Goal: Transaction & Acquisition: Purchase product/service

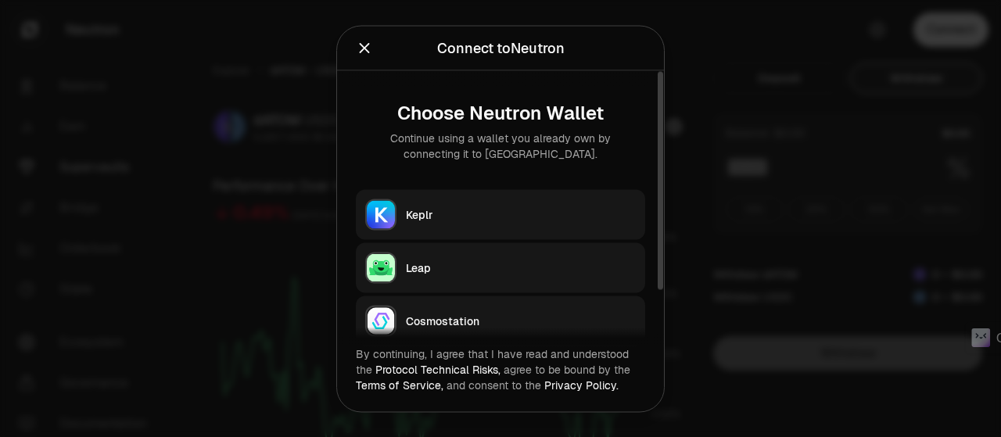
click at [392, 217] on img "button" at bounding box center [381, 214] width 28 height 28
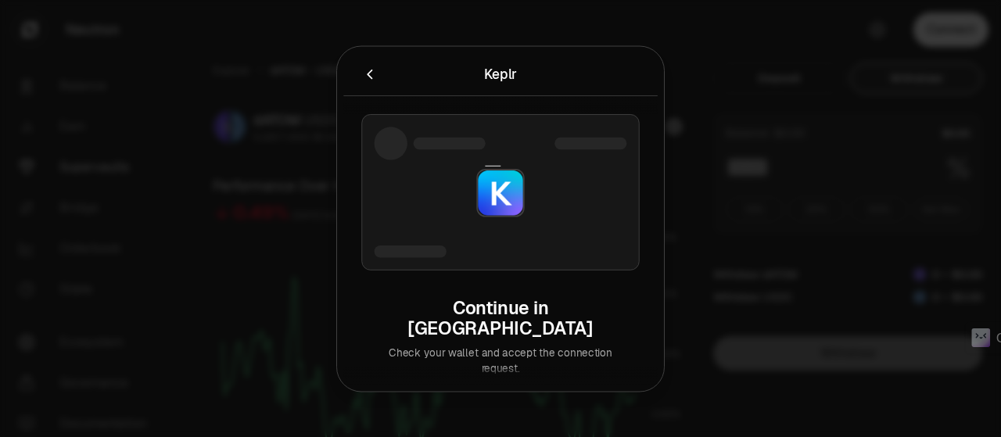
type input "***"
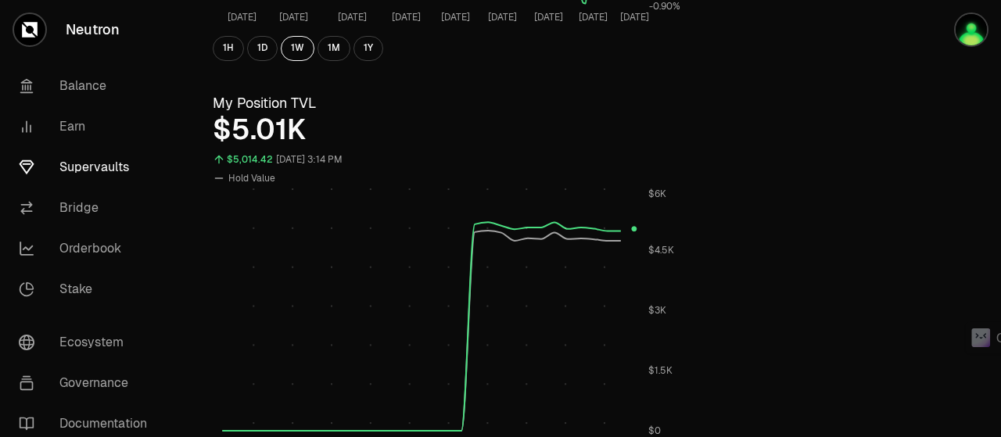
scroll to position [704, 0]
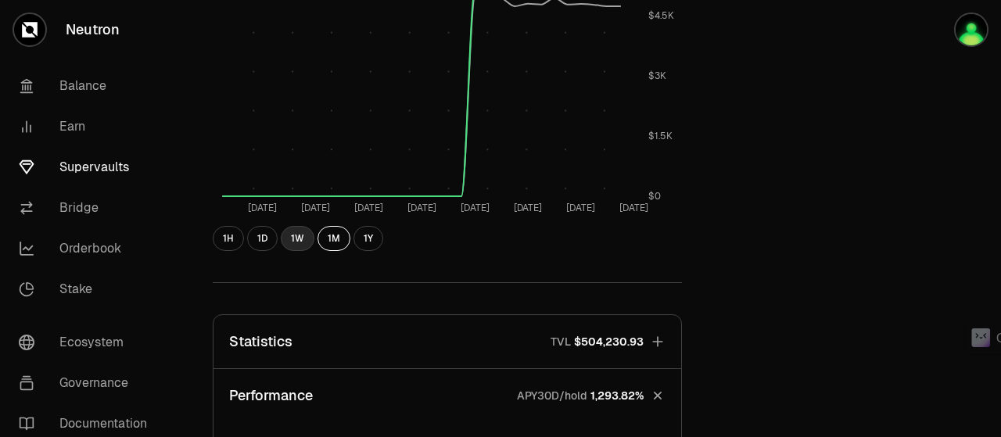
click at [297, 240] on button "1W" at bounding box center [298, 238] width 34 height 25
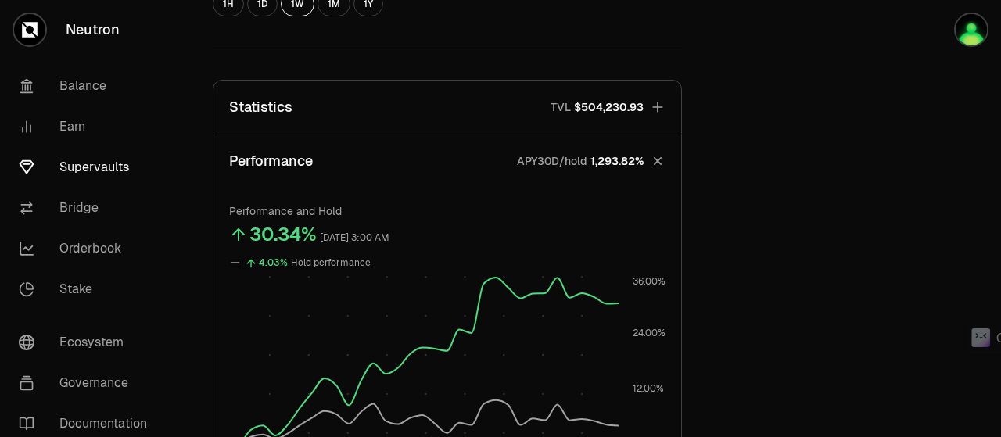
scroll to position [1173, 0]
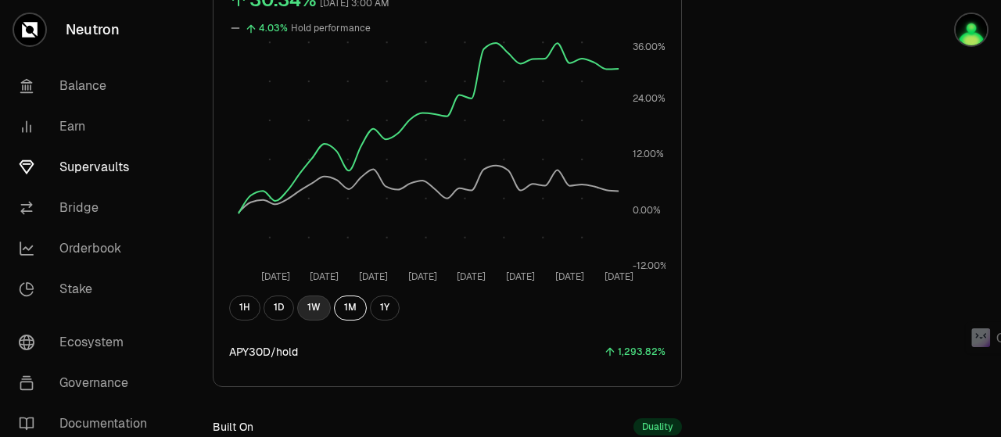
click at [307, 307] on button "1W" at bounding box center [314, 308] width 34 height 25
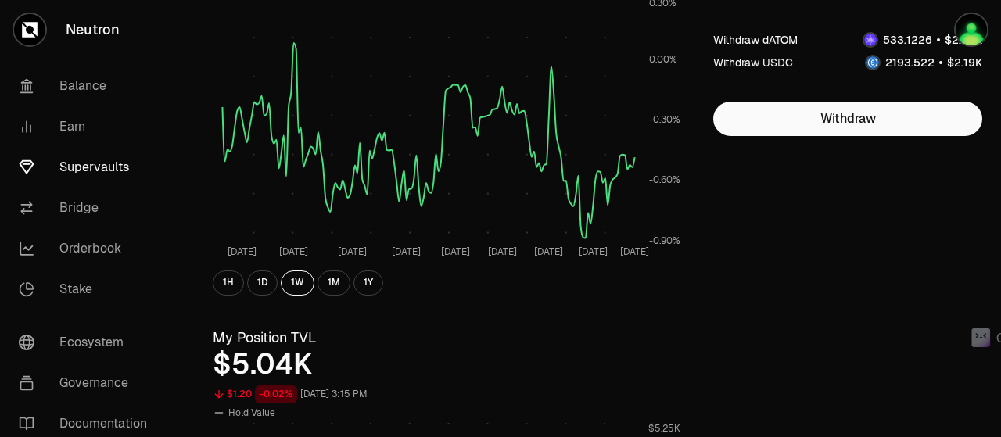
scroll to position [0, 0]
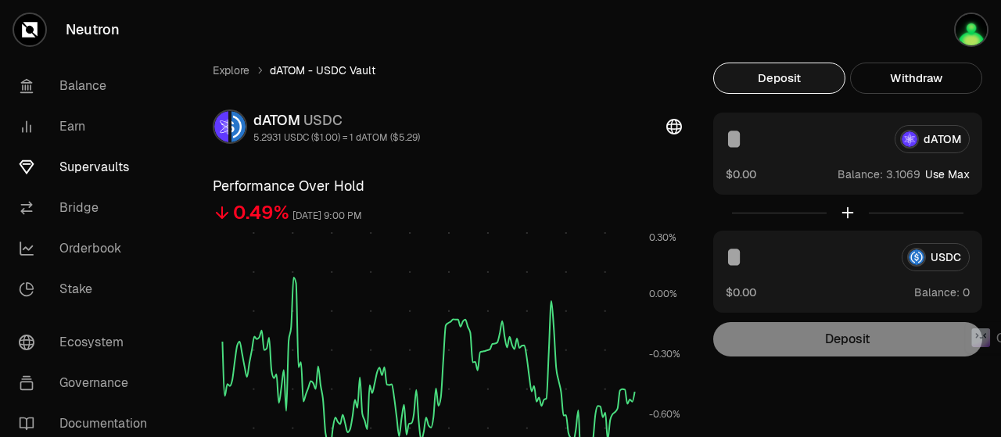
click at [797, 82] on button "Deposit" at bounding box center [779, 78] width 132 height 31
click at [956, 174] on button "Use Max" at bounding box center [947, 175] width 45 height 16
type input "********"
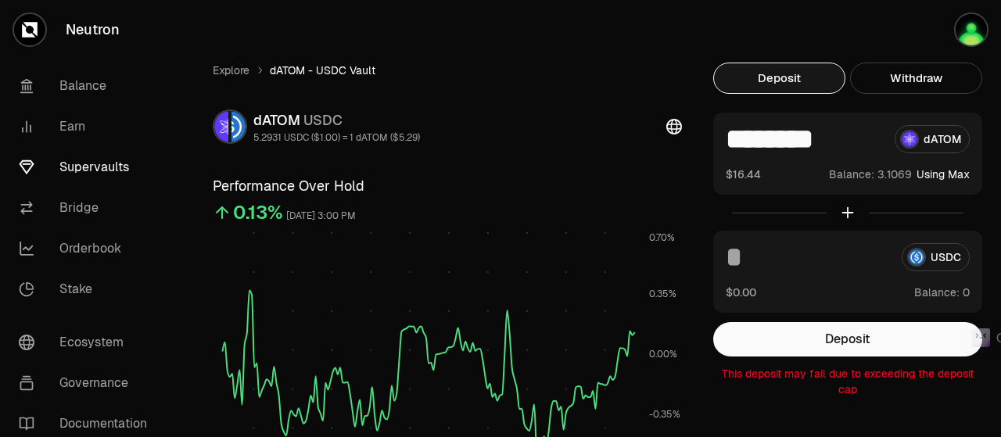
click at [754, 265] on input at bounding box center [807, 257] width 163 height 28
click at [906, 81] on button "Withdraw" at bounding box center [916, 78] width 132 height 31
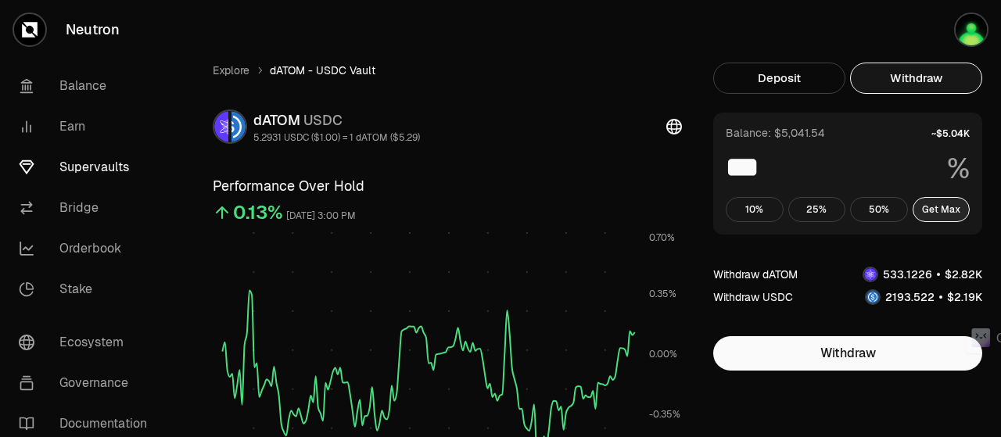
click at [954, 205] on button "Get Max" at bounding box center [942, 209] width 58 height 25
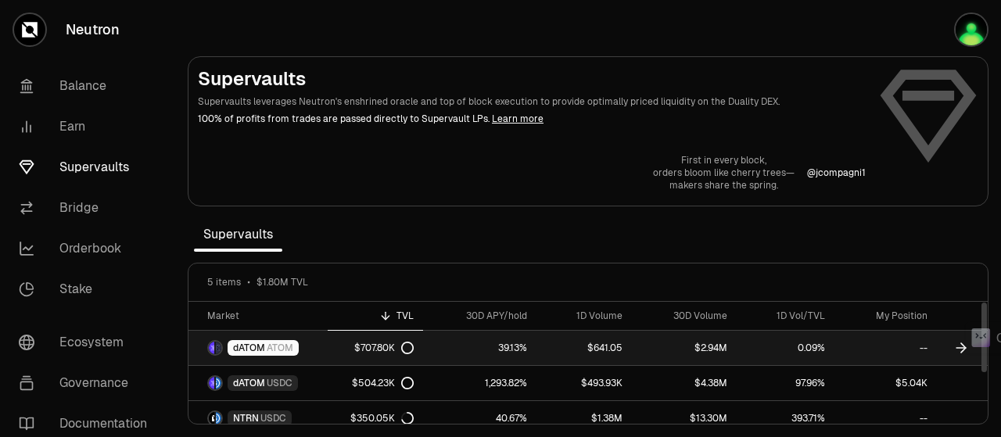
click at [271, 345] on span "ATOM" at bounding box center [280, 348] width 27 height 13
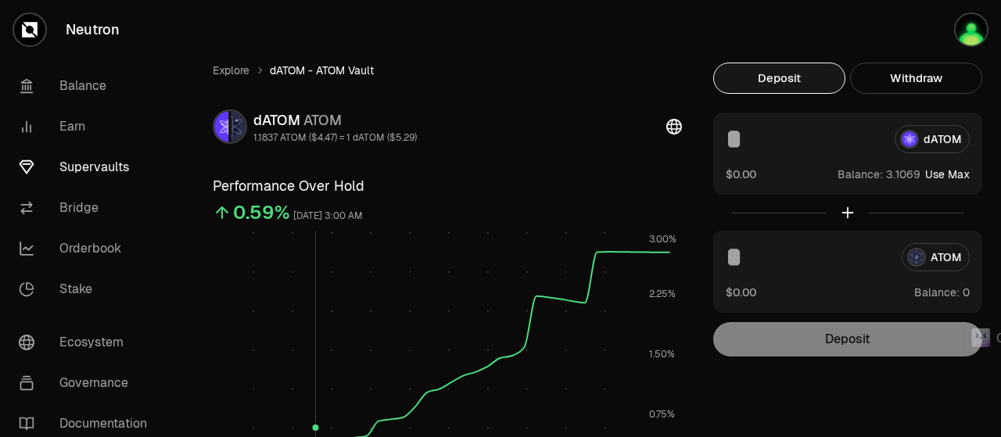
scroll to position [235, 0]
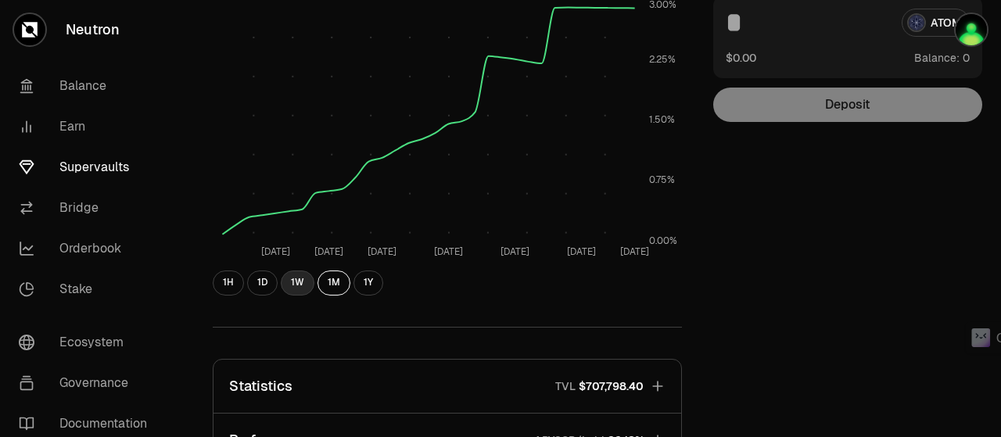
click at [305, 285] on button "1W" at bounding box center [298, 283] width 34 height 25
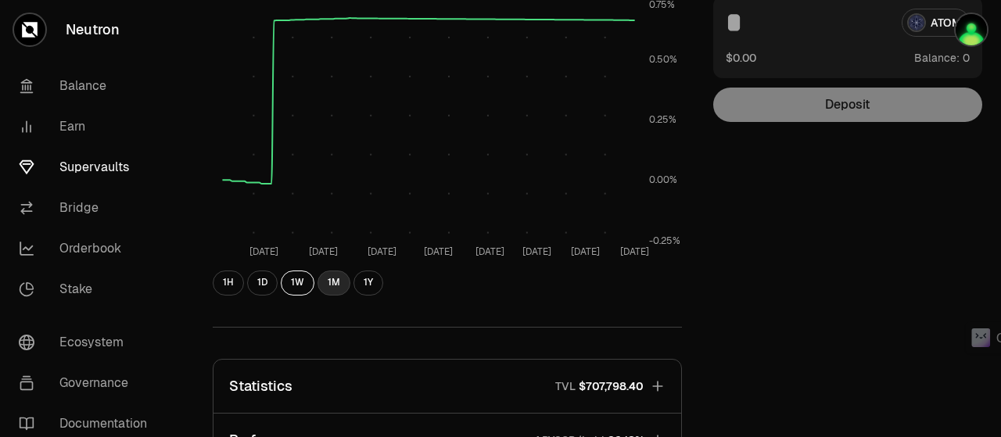
click at [325, 278] on button "1M" at bounding box center [333, 283] width 33 height 25
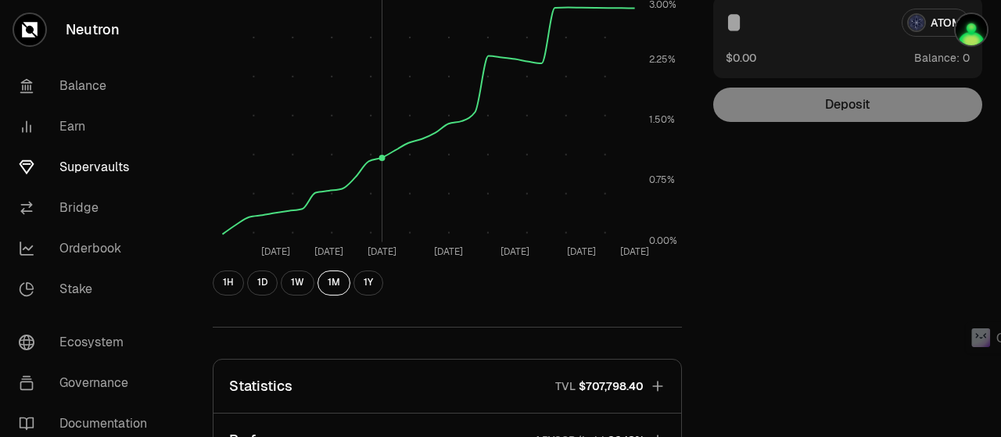
scroll to position [469, 0]
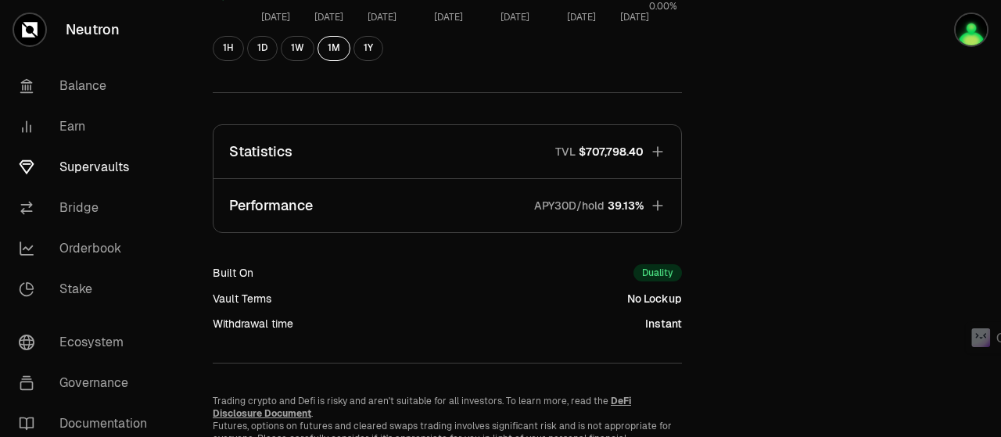
click at [665, 201] on icon "button" at bounding box center [658, 206] width 16 height 16
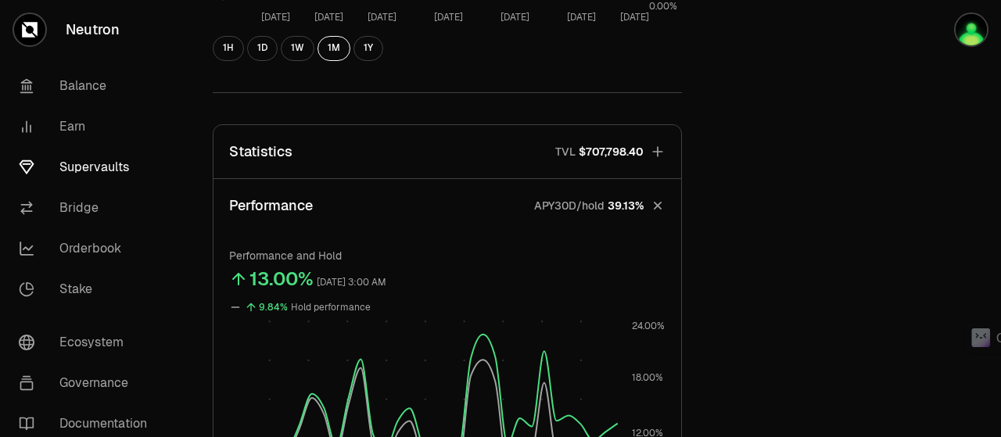
scroll to position [704, 0]
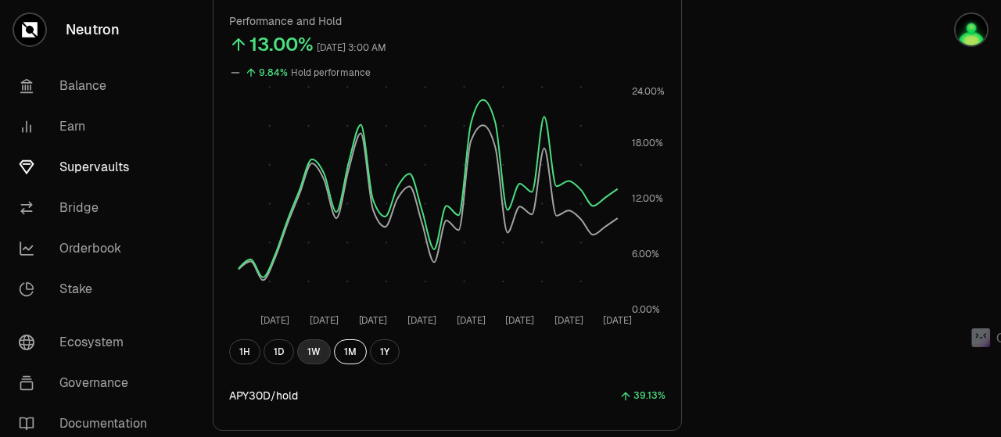
click at [308, 350] on button "1W" at bounding box center [314, 351] width 34 height 25
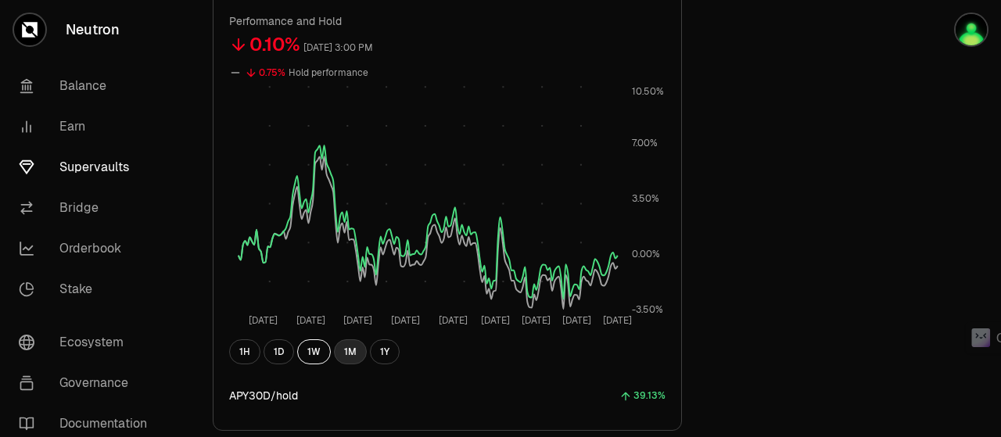
click at [341, 351] on button "1M" at bounding box center [350, 351] width 33 height 25
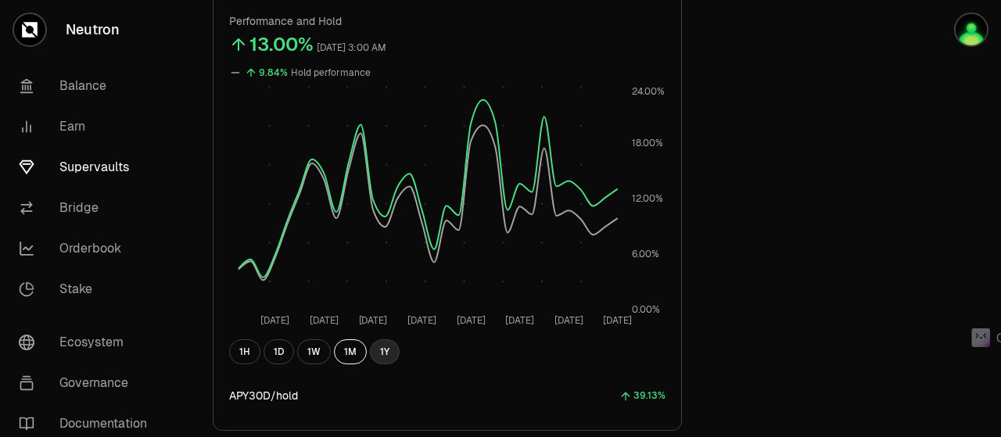
click at [382, 359] on button "1Y" at bounding box center [385, 351] width 30 height 25
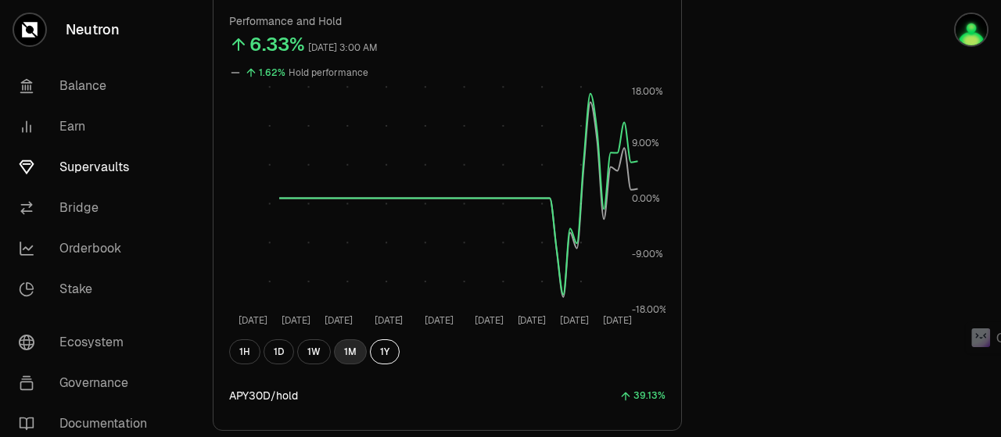
click at [346, 355] on button "1M" at bounding box center [350, 351] width 33 height 25
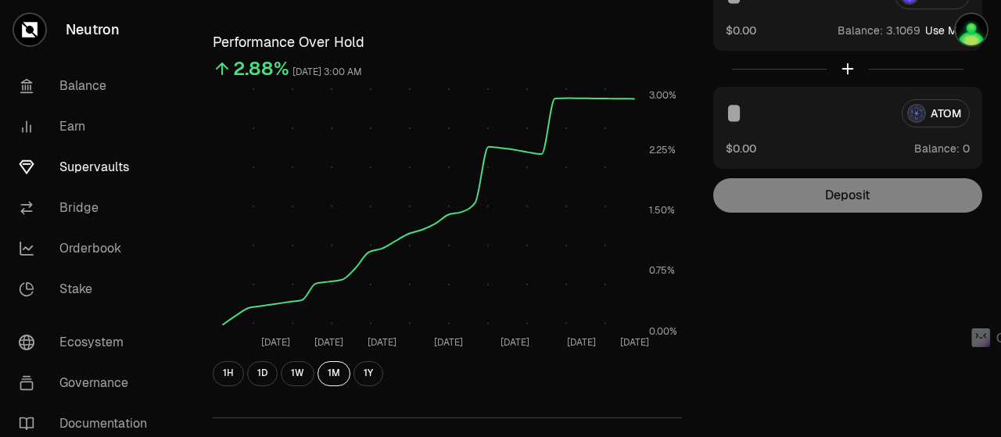
scroll to position [0, 0]
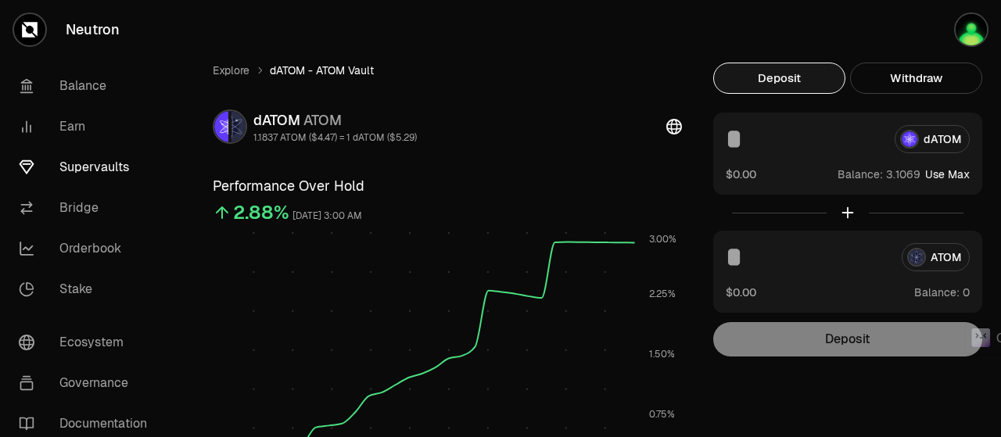
click at [961, 174] on button "Use Max" at bounding box center [947, 175] width 45 height 16
type input "********"
